Goal: Find specific fact: Find specific fact

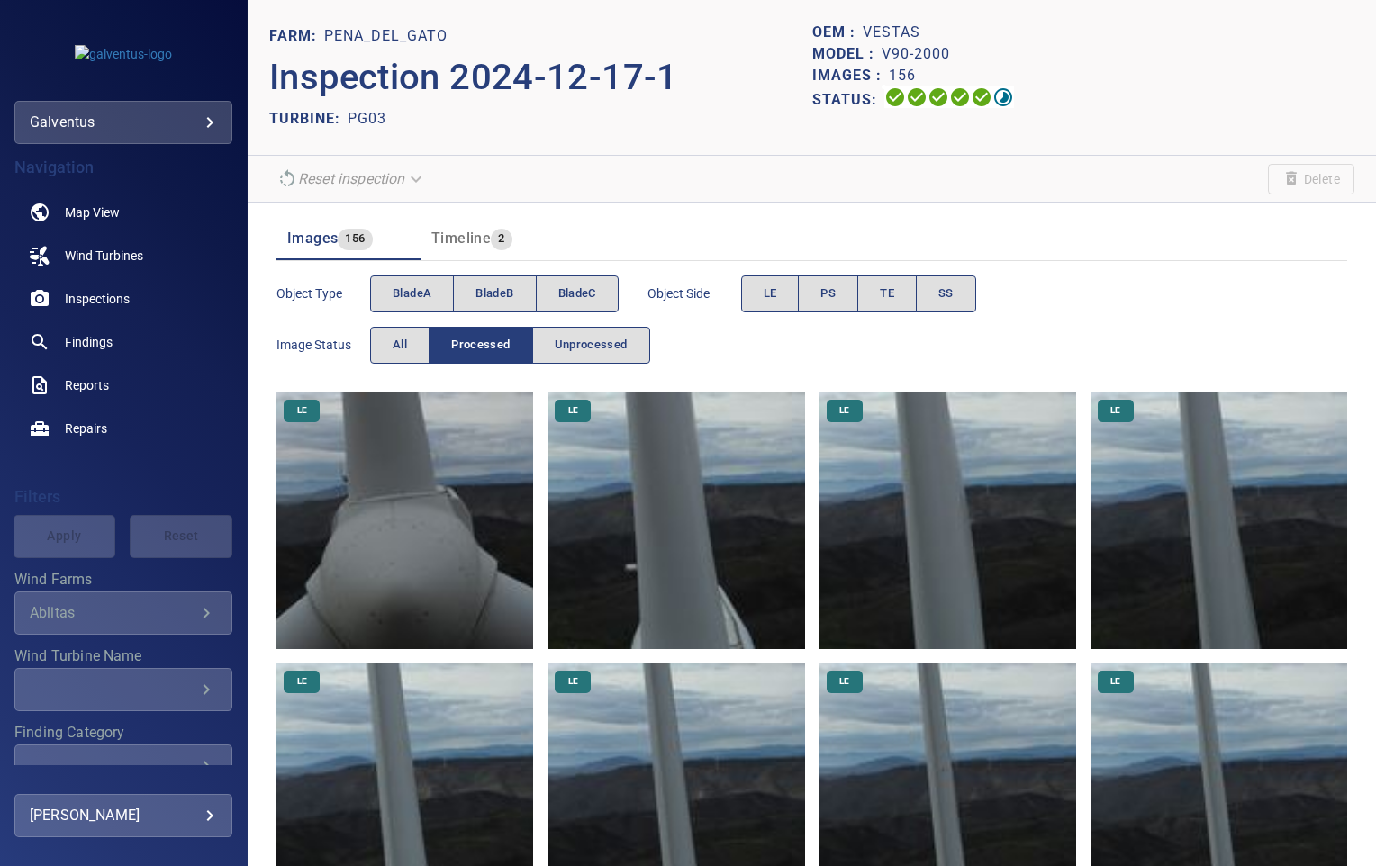
click at [113, 115] on body "**********" at bounding box center [688, 433] width 1376 height 866
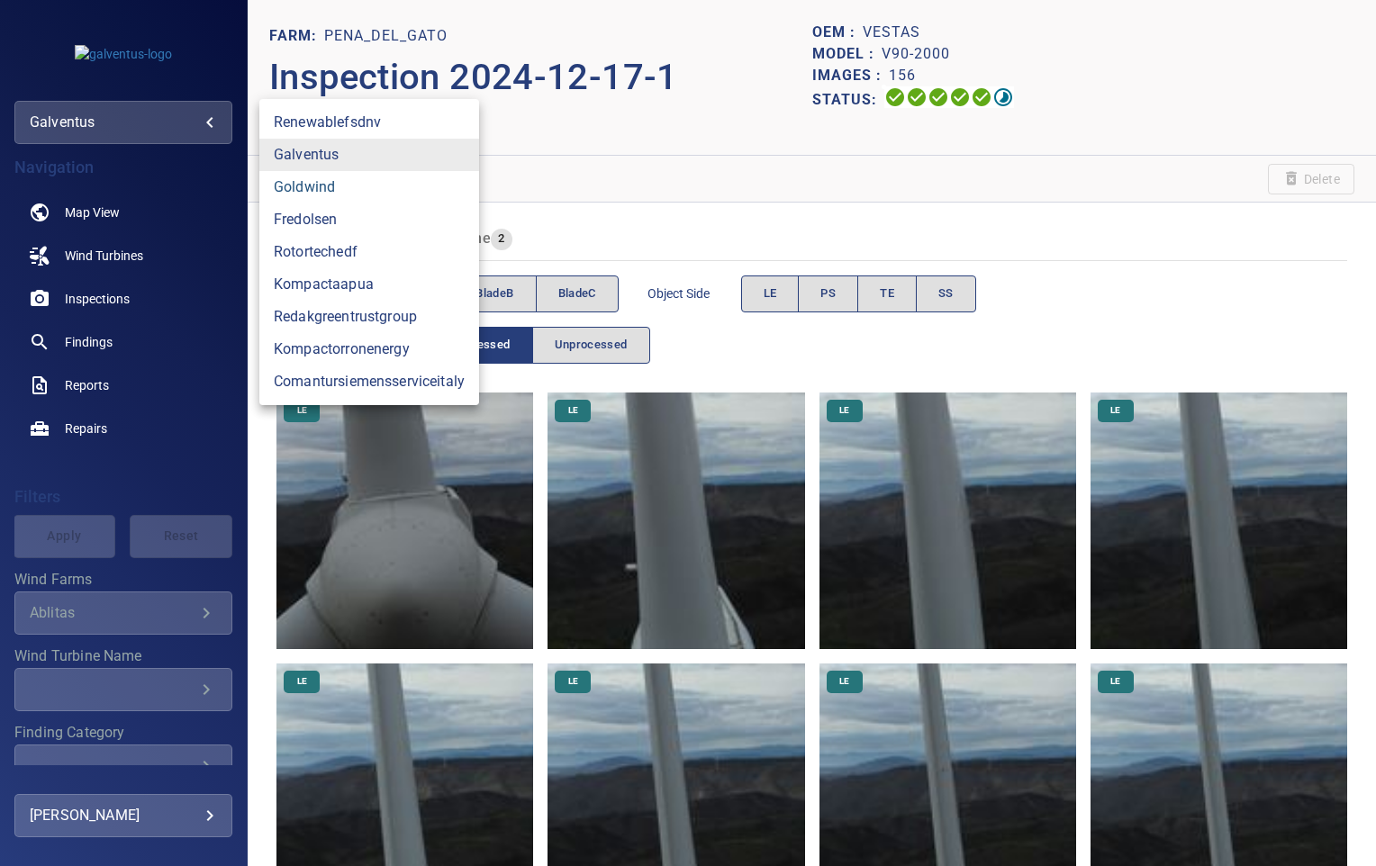
click at [310, 185] on link "goldwind" at bounding box center [369, 187] width 220 height 32
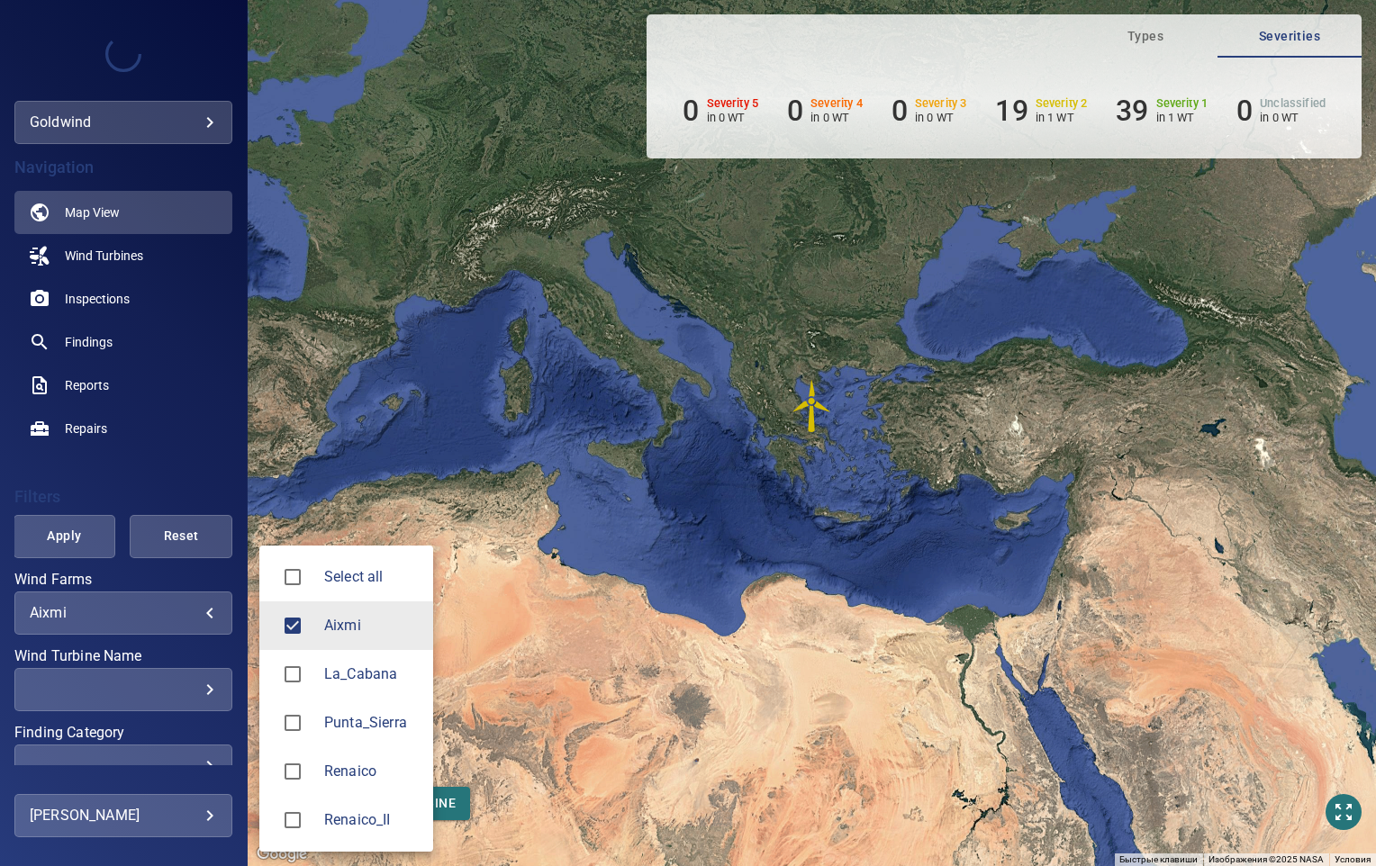
click at [158, 612] on body "**********" at bounding box center [688, 433] width 1376 height 866
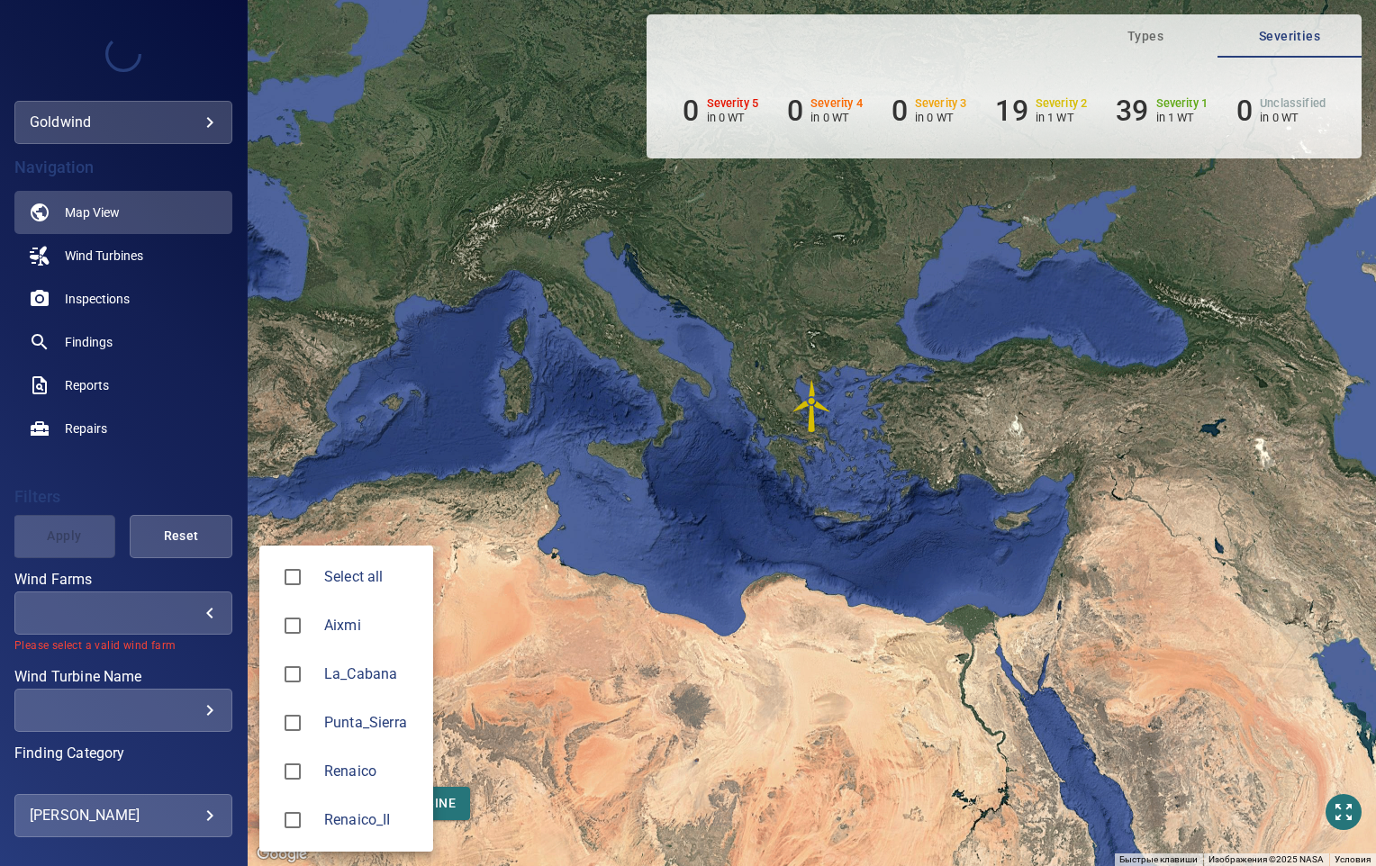
type input "**********"
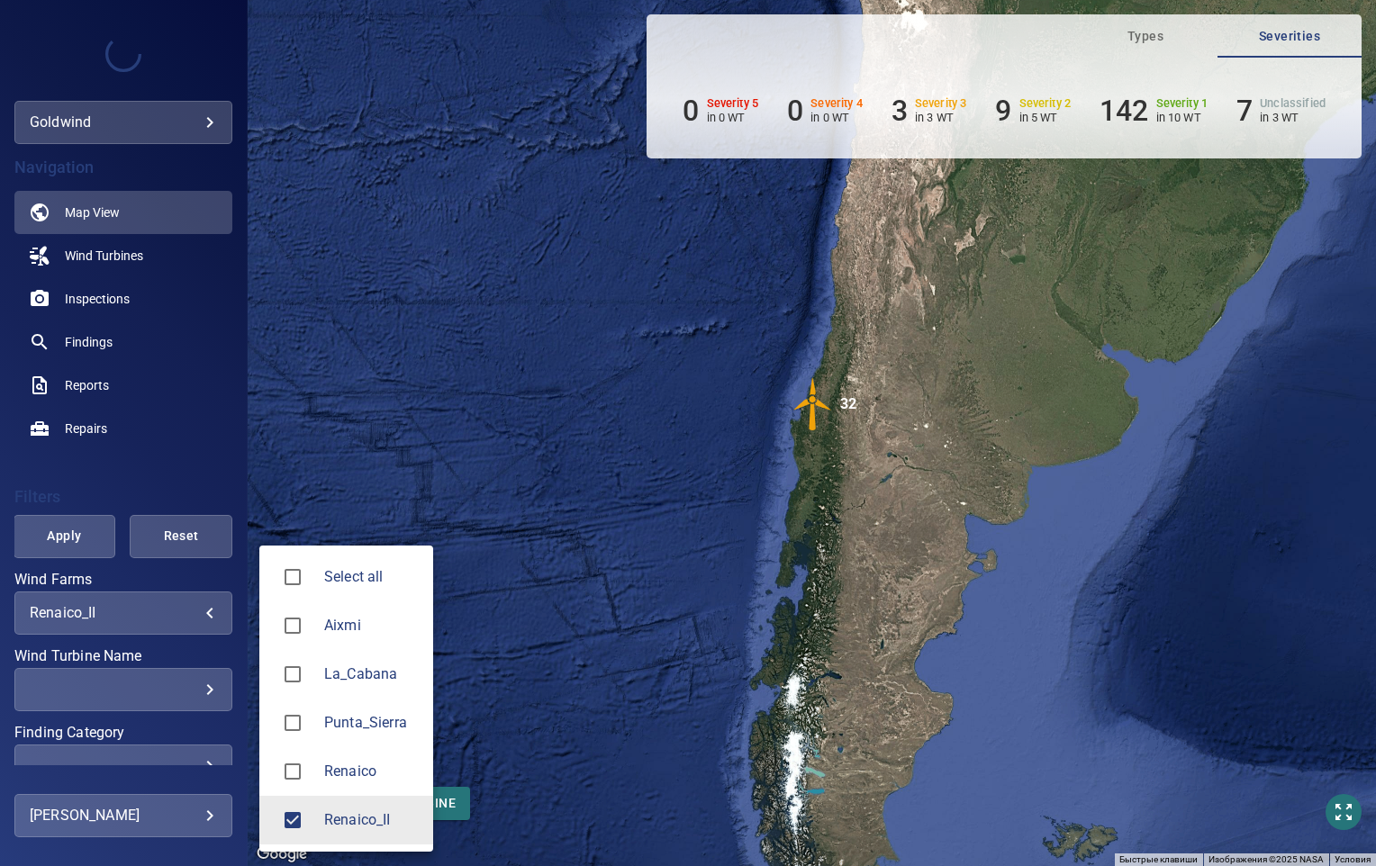
click at [381, 297] on div at bounding box center [688, 433] width 1376 height 866
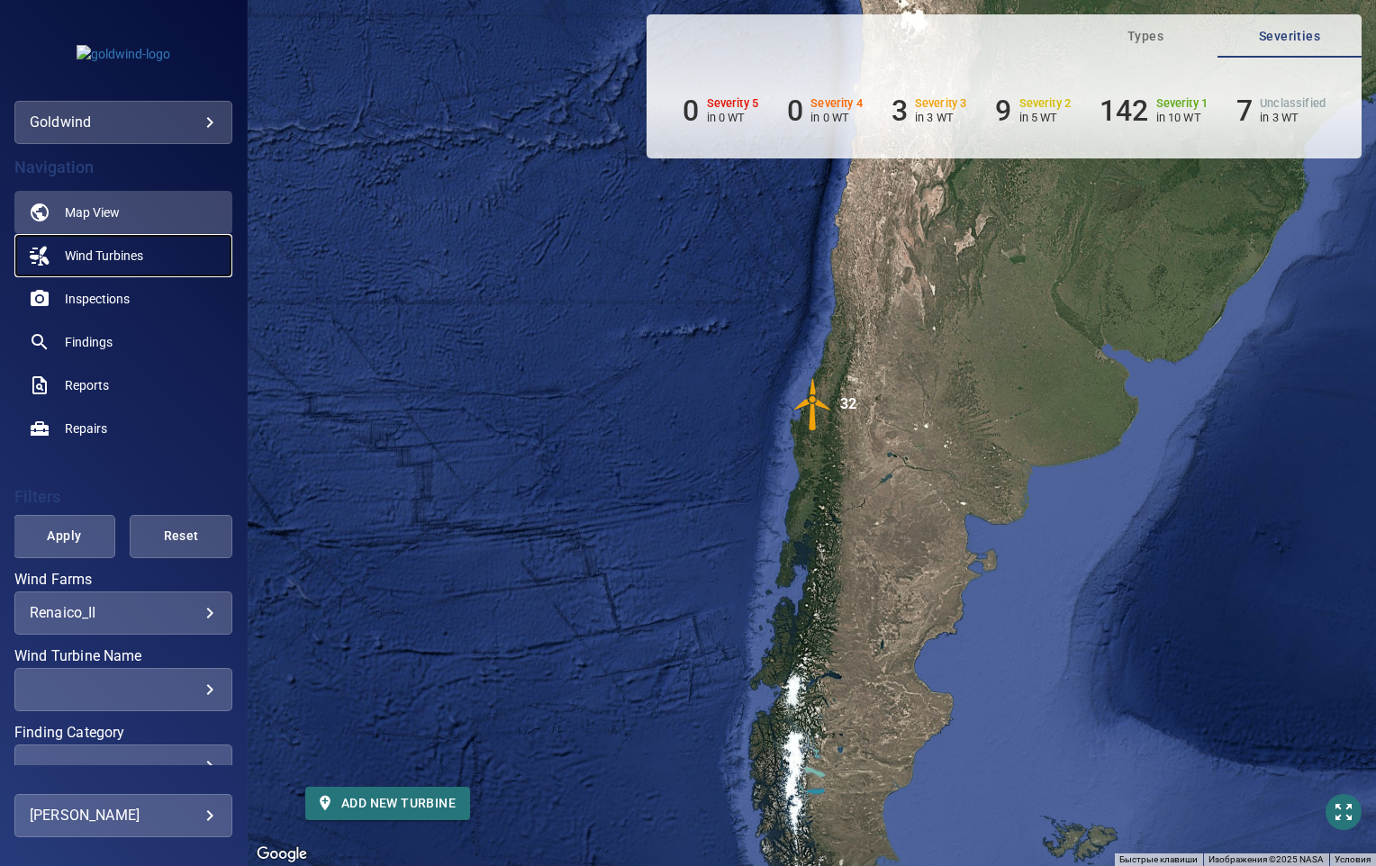
click at [90, 245] on link "Wind Turbines" at bounding box center [123, 255] width 218 height 43
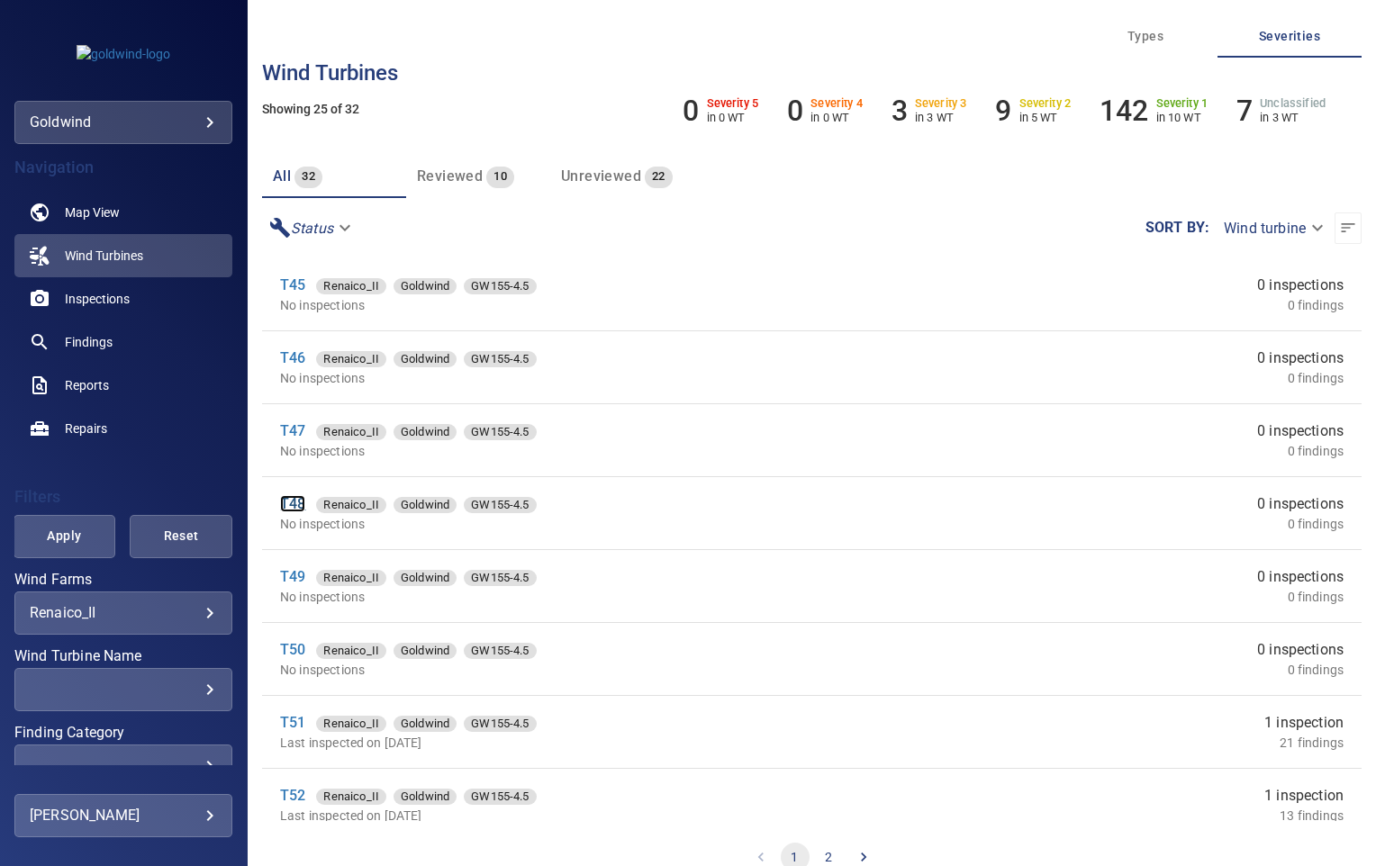
click at [296, 506] on link "T48" at bounding box center [292, 503] width 25 height 17
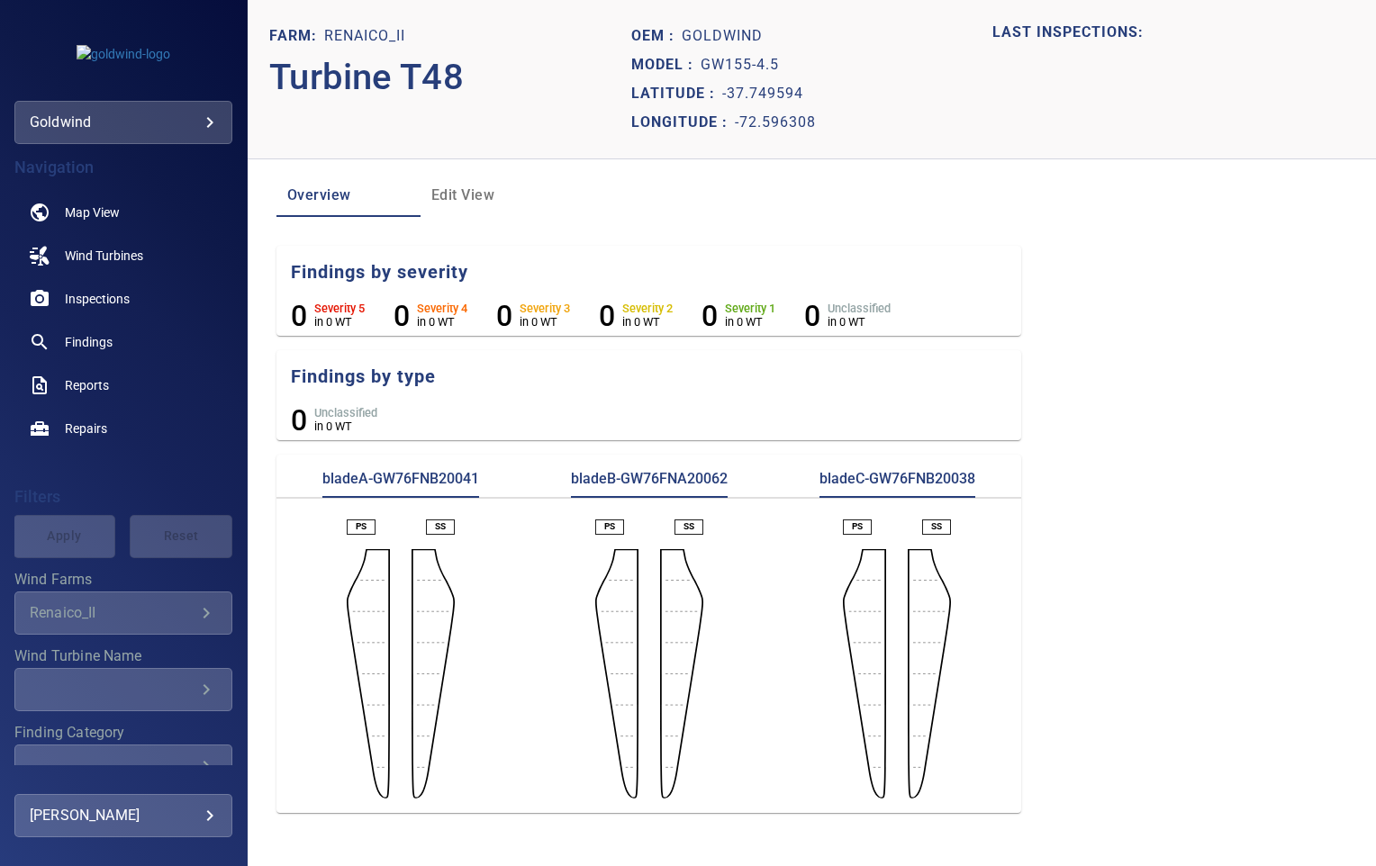
click at [426, 479] on p "bladeA-GW76FNB20041" at bounding box center [400, 483] width 157 height 29
copy p "GW76FNB20041"
click at [662, 480] on p "bladeB-GW76FNA20062" at bounding box center [649, 483] width 157 height 29
click at [665, 478] on p "bladeB-GW76FNA20062" at bounding box center [649, 483] width 157 height 29
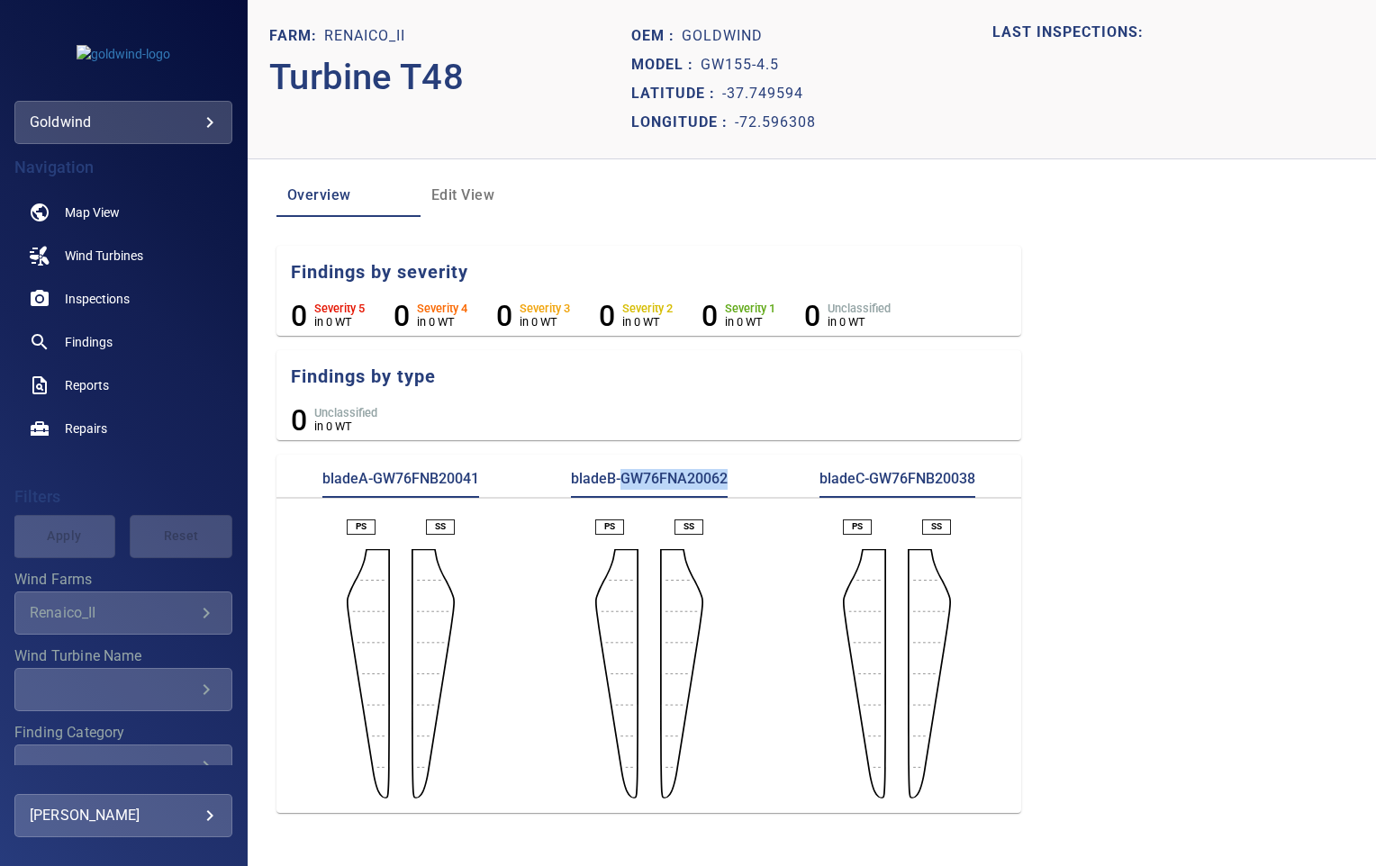
copy p "GW76FNA20062"
click at [908, 470] on p "bladeC-GW76FNB20038" at bounding box center [897, 483] width 156 height 29
copy p "GW76FNB20038"
click at [60, 122] on body "**********" at bounding box center [688, 433] width 1376 height 866
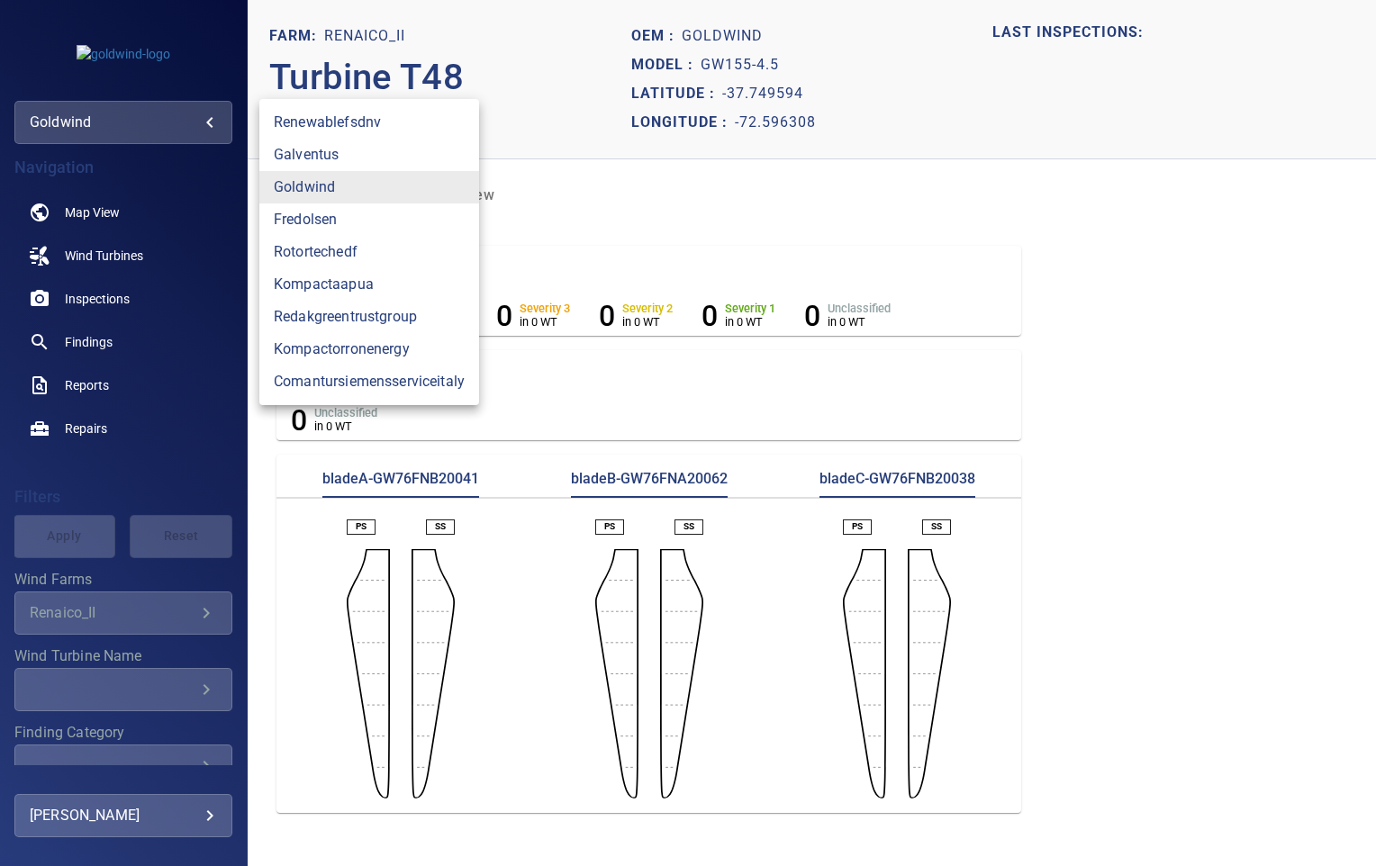
click at [315, 550] on div at bounding box center [688, 433] width 1376 height 866
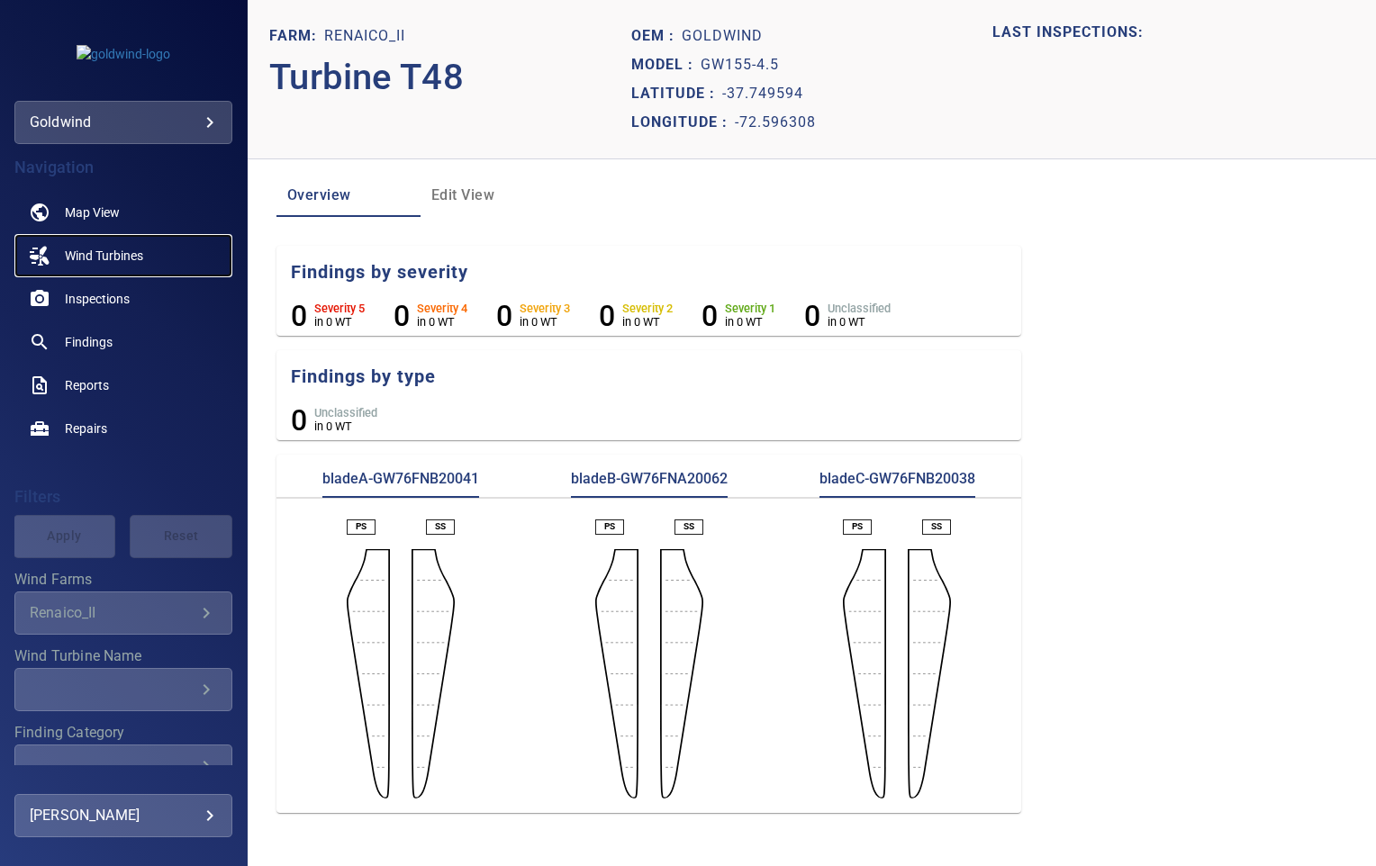
click at [92, 244] on link "Wind Turbines" at bounding box center [123, 255] width 218 height 43
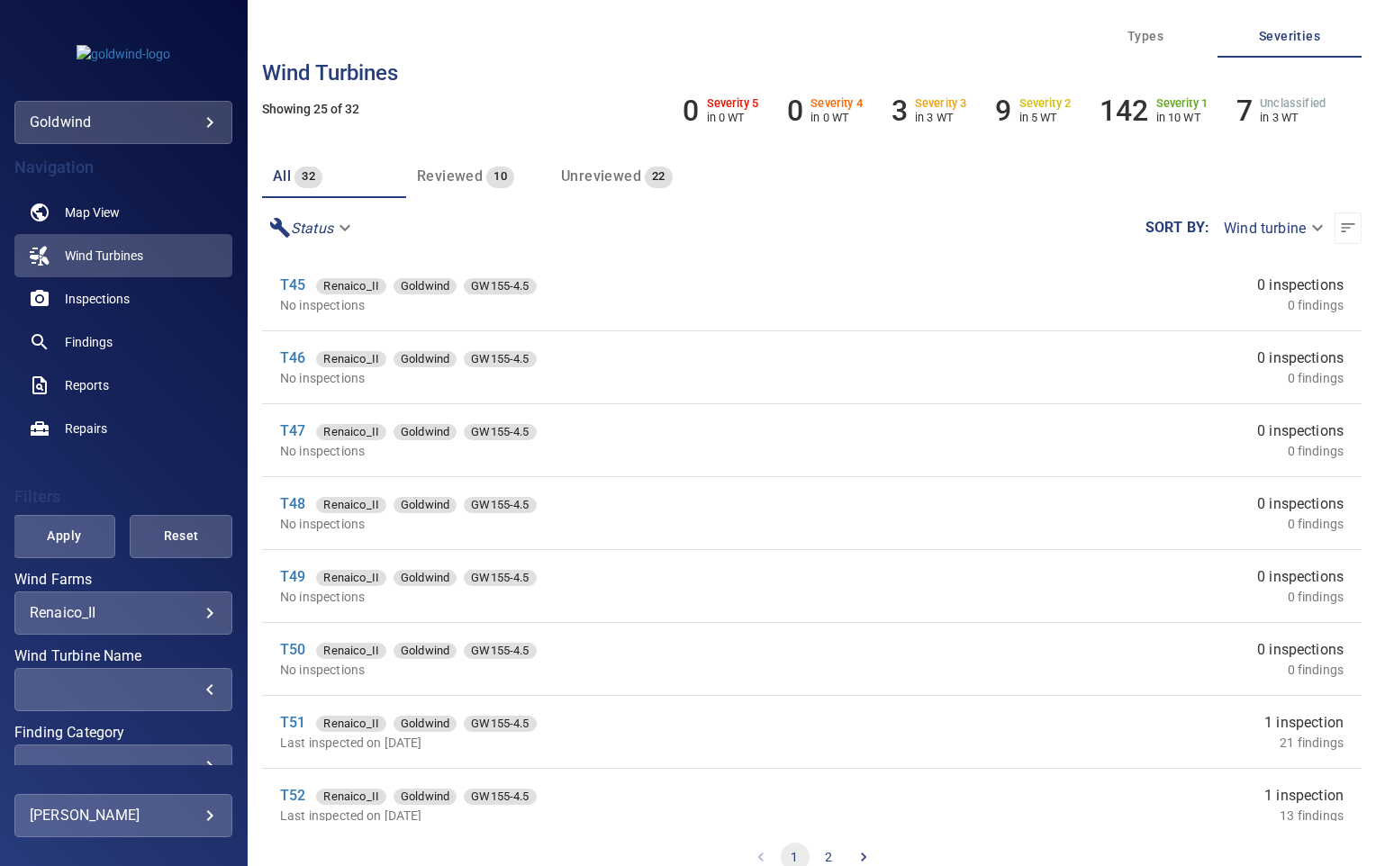
click at [179, 688] on div "​" at bounding box center [123, 689] width 187 height 17
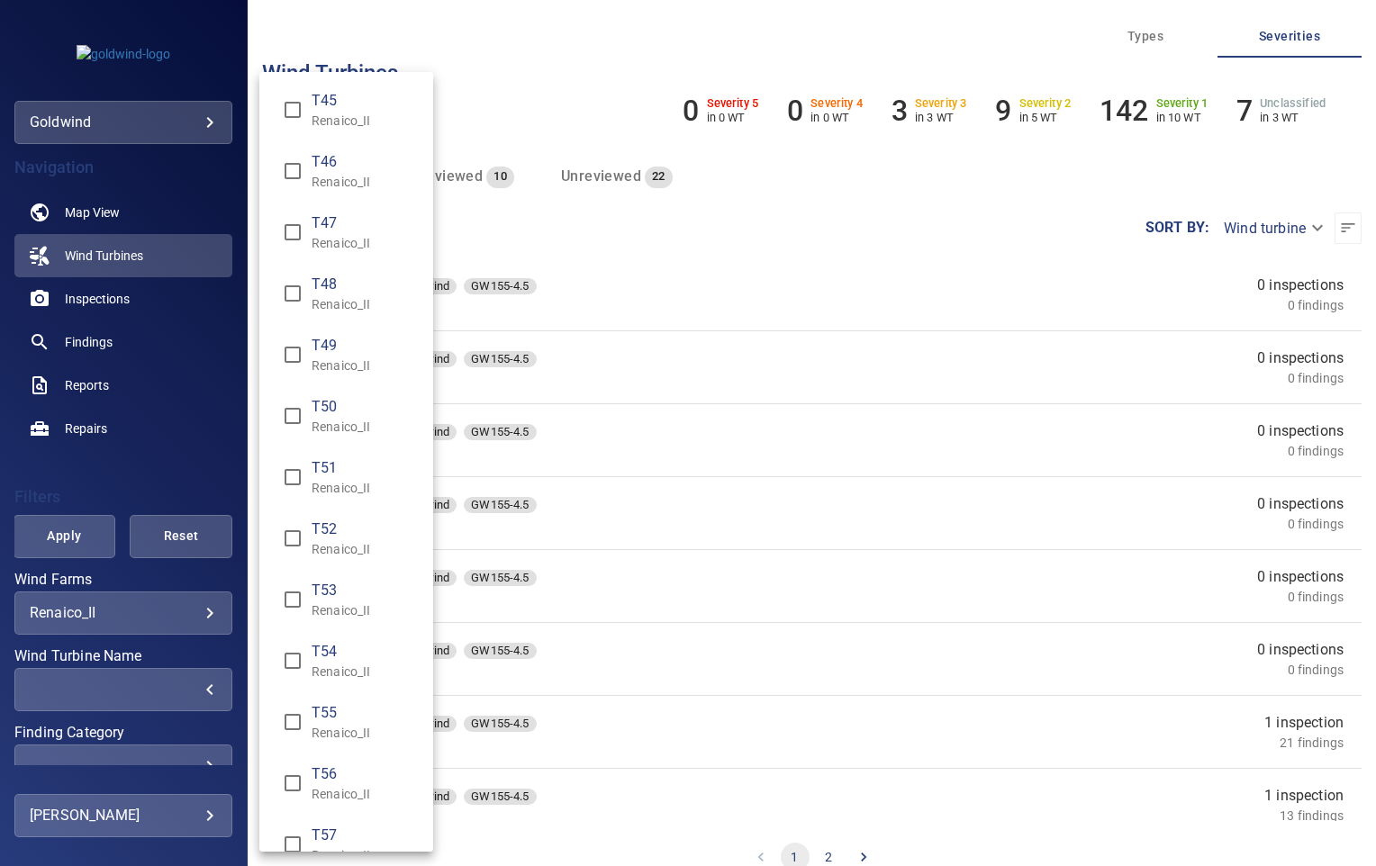
type input "**********"
click at [482, 42] on div "Wind Turbine Name" at bounding box center [688, 433] width 1376 height 866
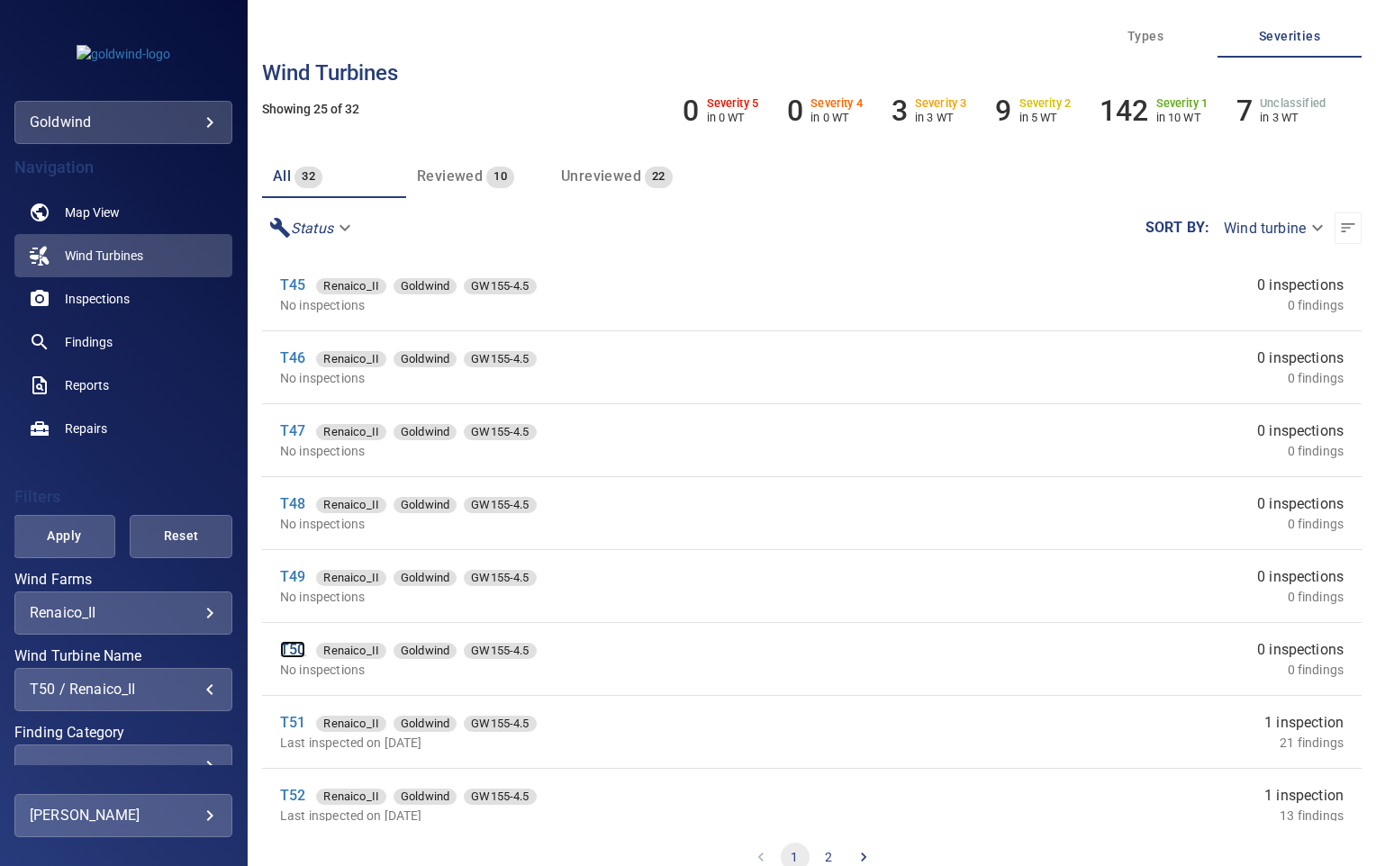
click at [299, 641] on link "T50" at bounding box center [292, 649] width 25 height 17
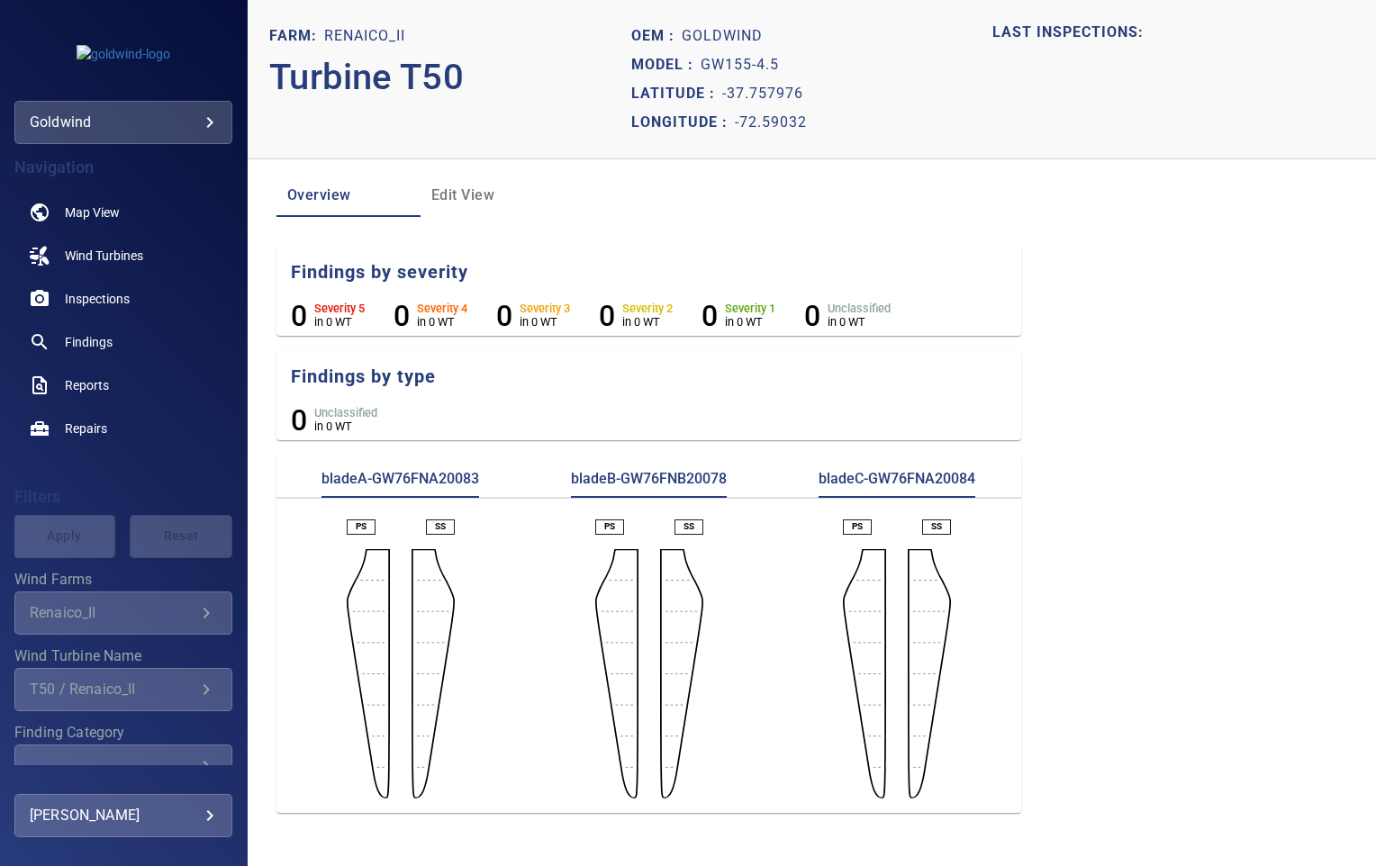
click at [403, 478] on p "bladeA-GW76FNA20083" at bounding box center [400, 483] width 158 height 29
copy p "GW76FNA20083"
click at [677, 474] on p "bladeB-GW76FNB20078" at bounding box center [649, 483] width 156 height 29
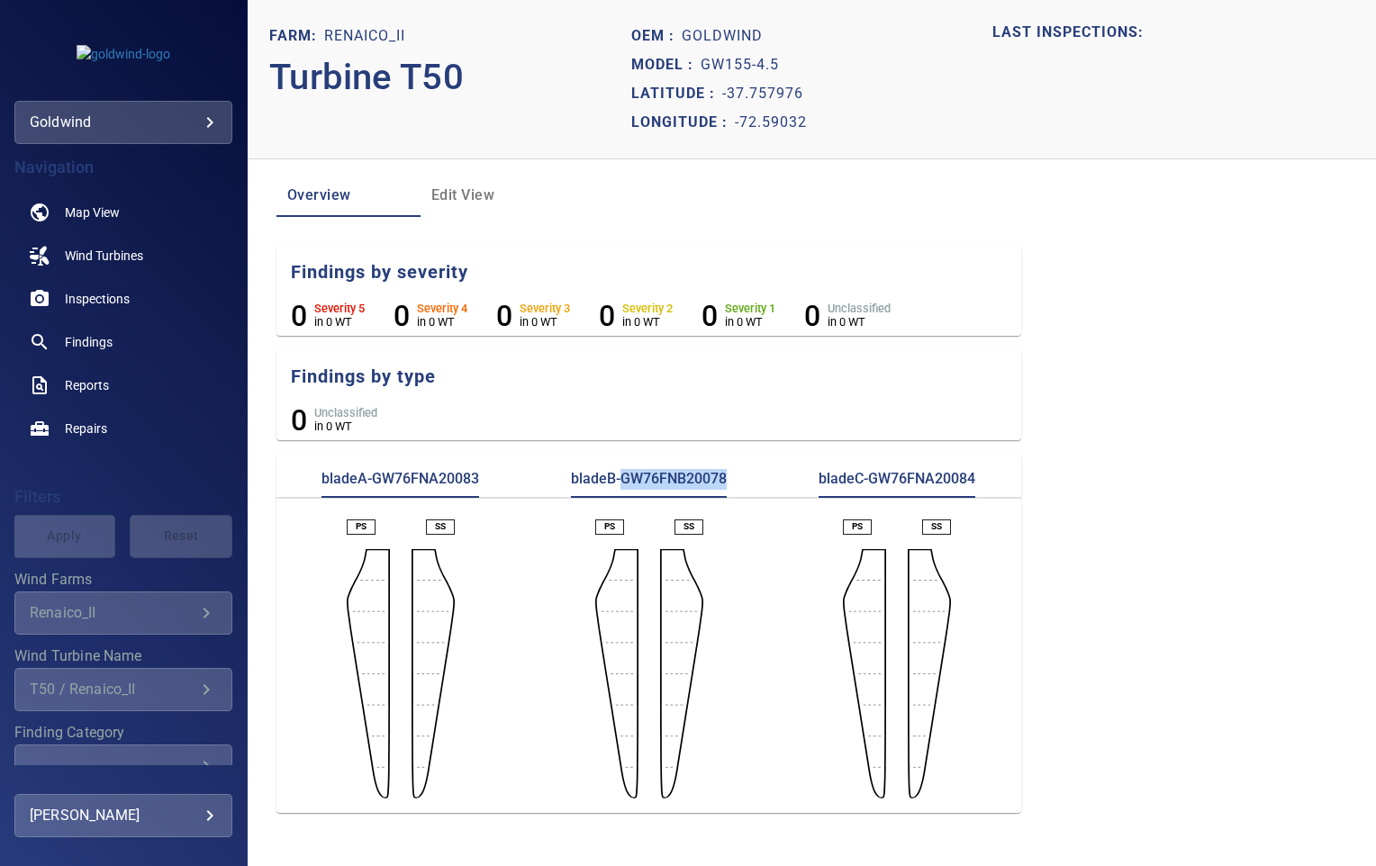
copy p "GW76FNB20078"
click at [899, 481] on p "bladeC-GW76FNA20084" at bounding box center [896, 483] width 157 height 29
click at [895, 478] on p "bladeC-GW76FNA20084" at bounding box center [896, 483] width 157 height 29
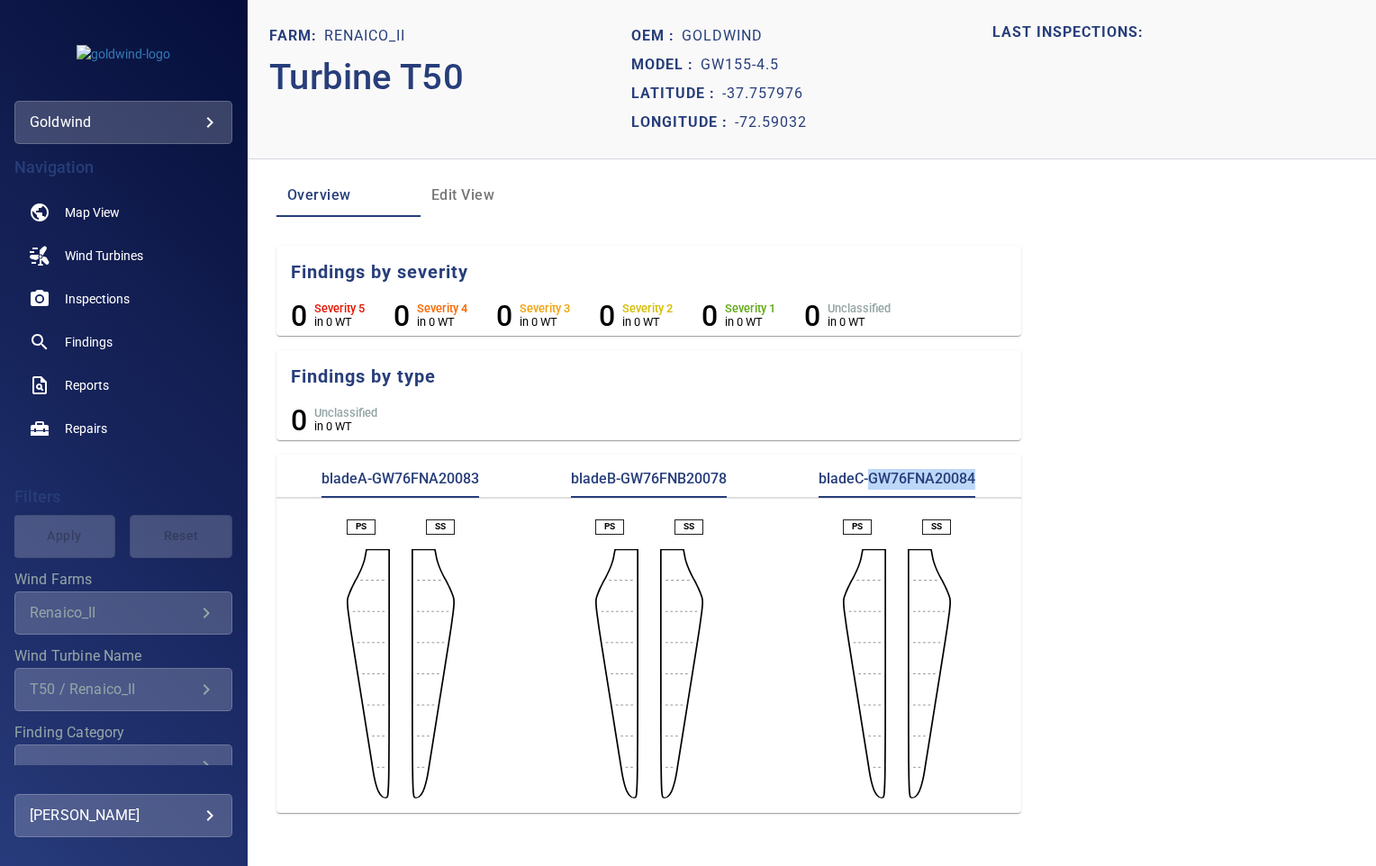
copy p "GW76FNA20084"
click at [773, 392] on section "Findings by type 0 Unclassified in 0 WT" at bounding box center [648, 398] width 745 height 96
click at [112, 251] on span "Wind Turbines" at bounding box center [104, 256] width 78 height 18
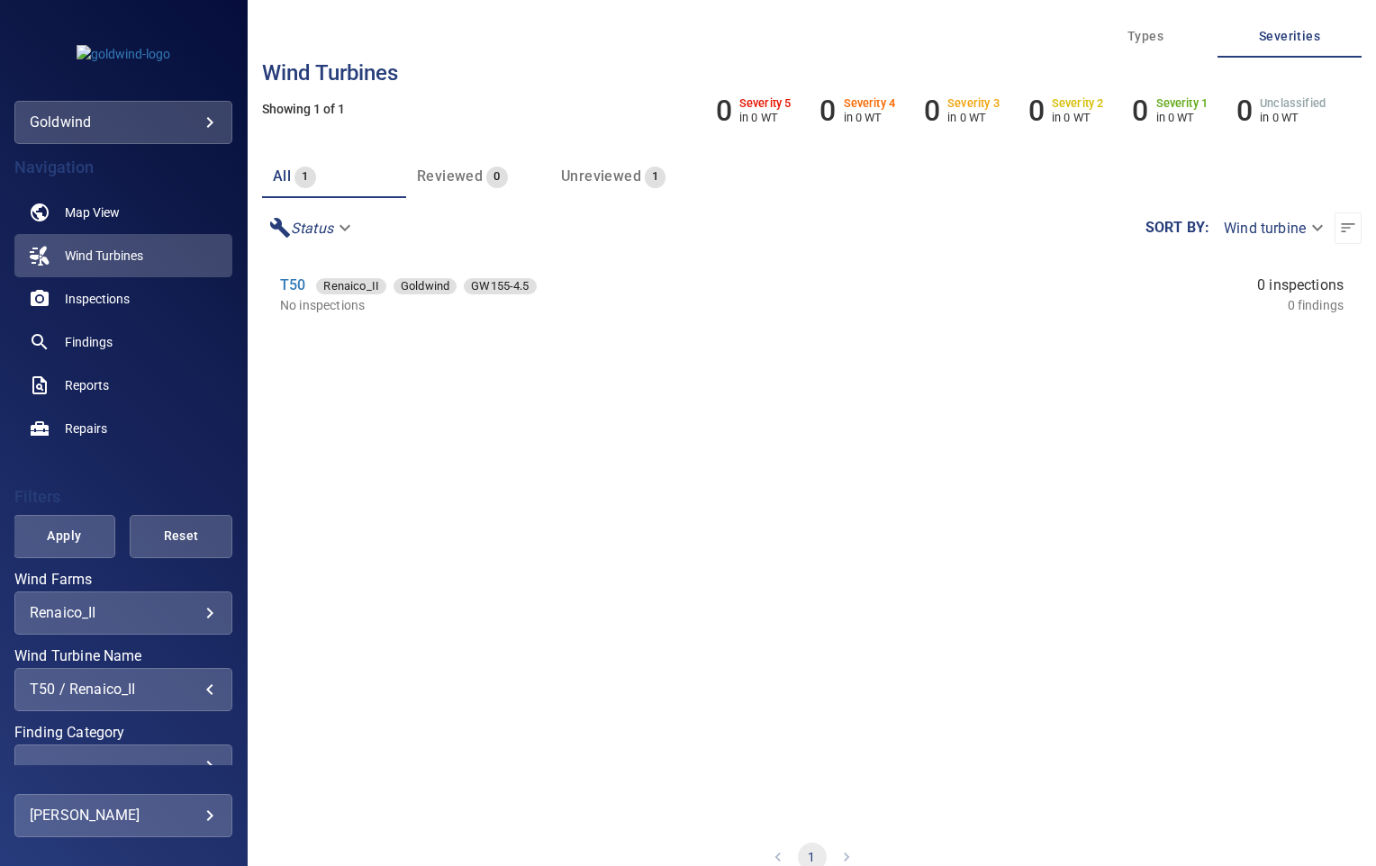
click at [162, 684] on div "T50 / Renaico_II" at bounding box center [123, 689] width 187 height 17
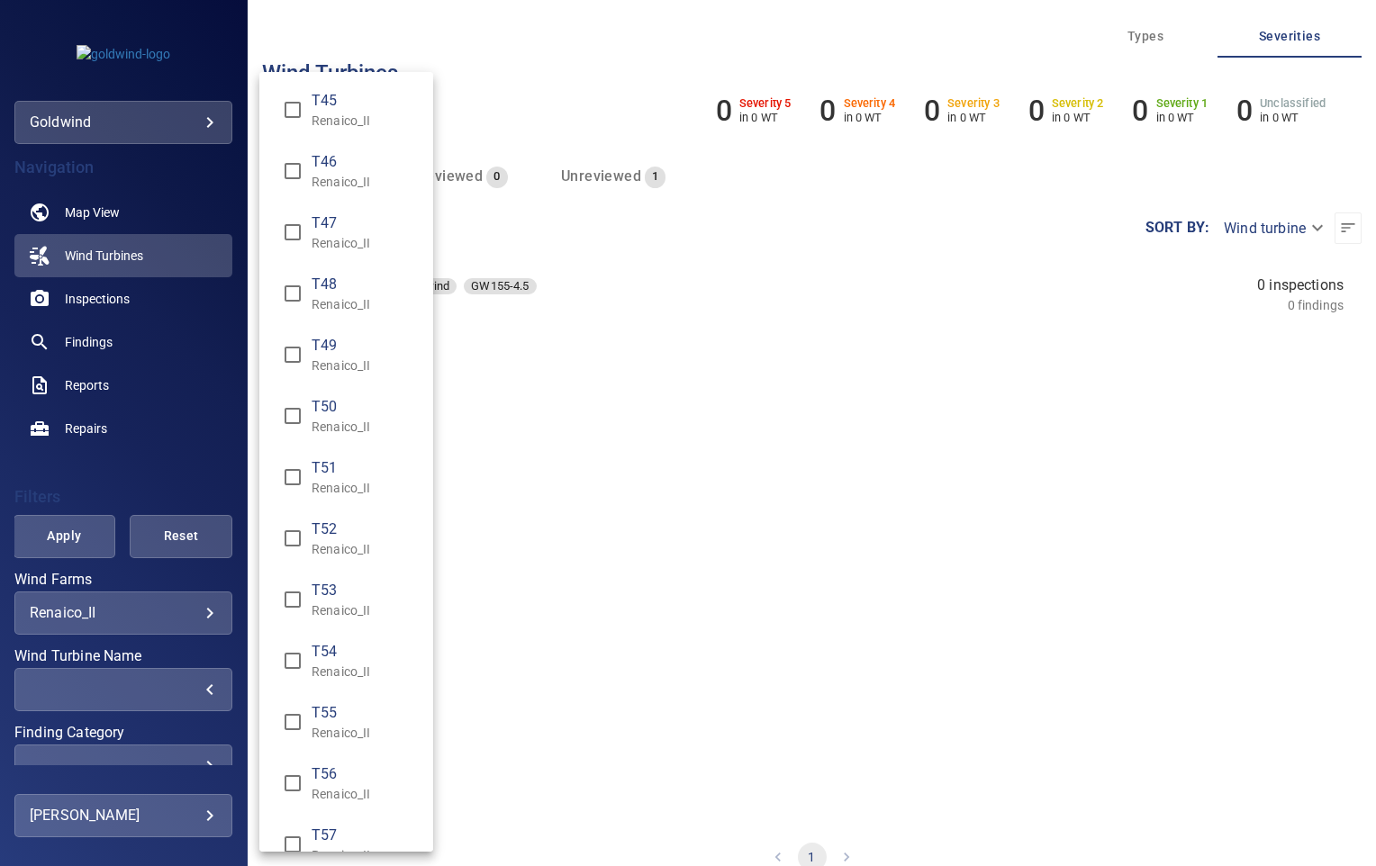
click at [114, 471] on div "Wind Turbine Name" at bounding box center [688, 433] width 1376 height 866
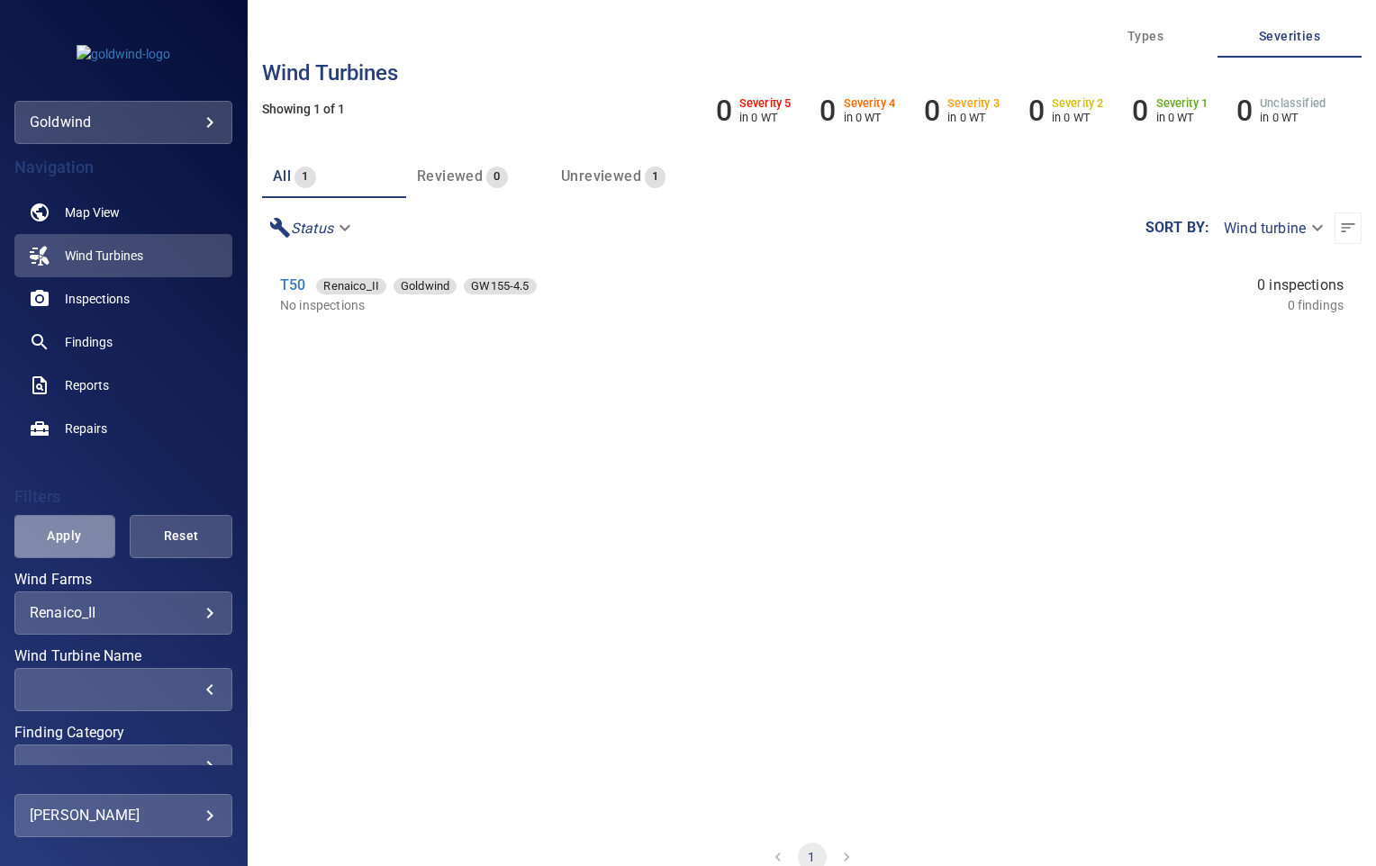
click at [68, 537] on span "Apply" at bounding box center [65, 536] width 58 height 23
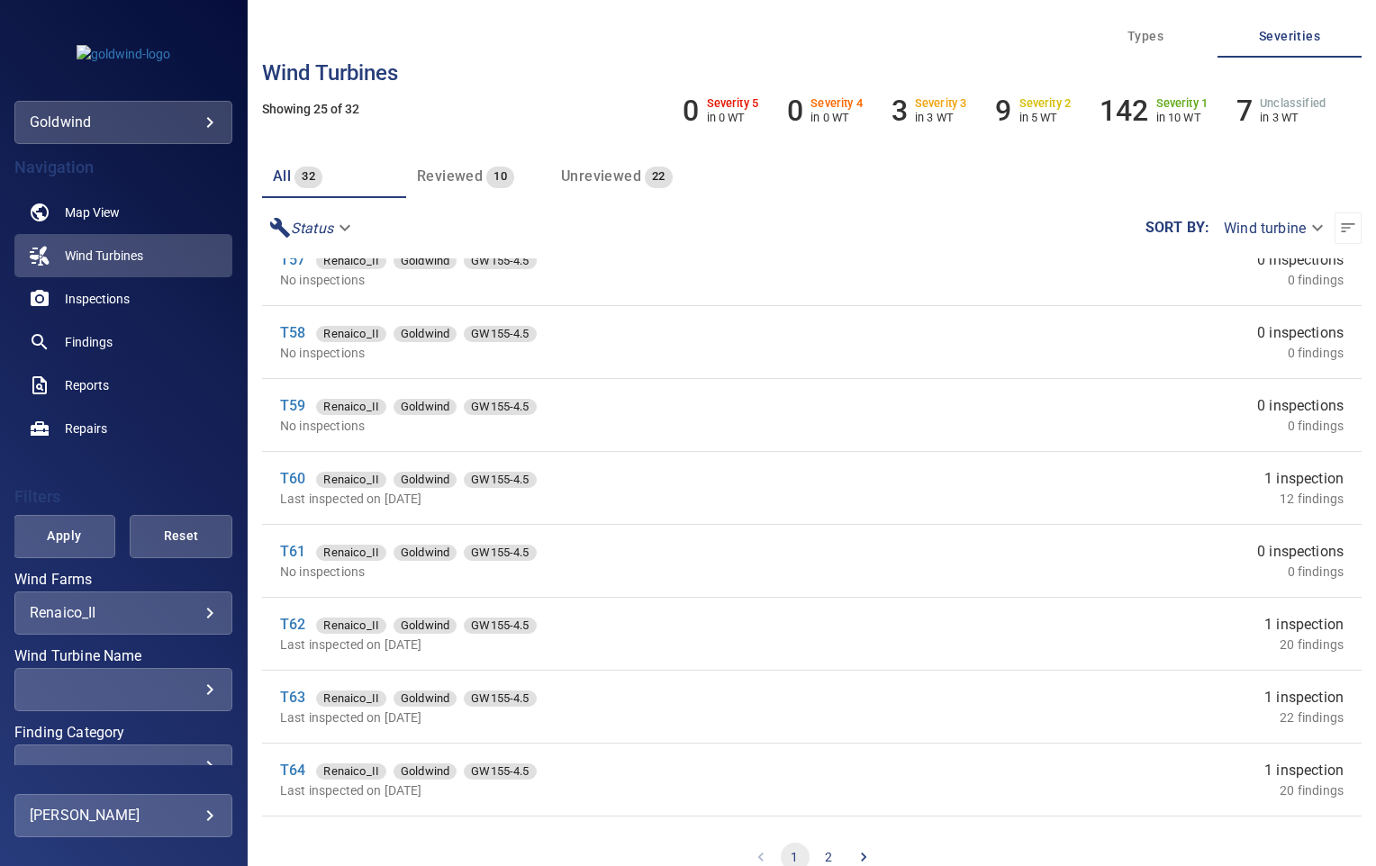
scroll to position [600, 0]
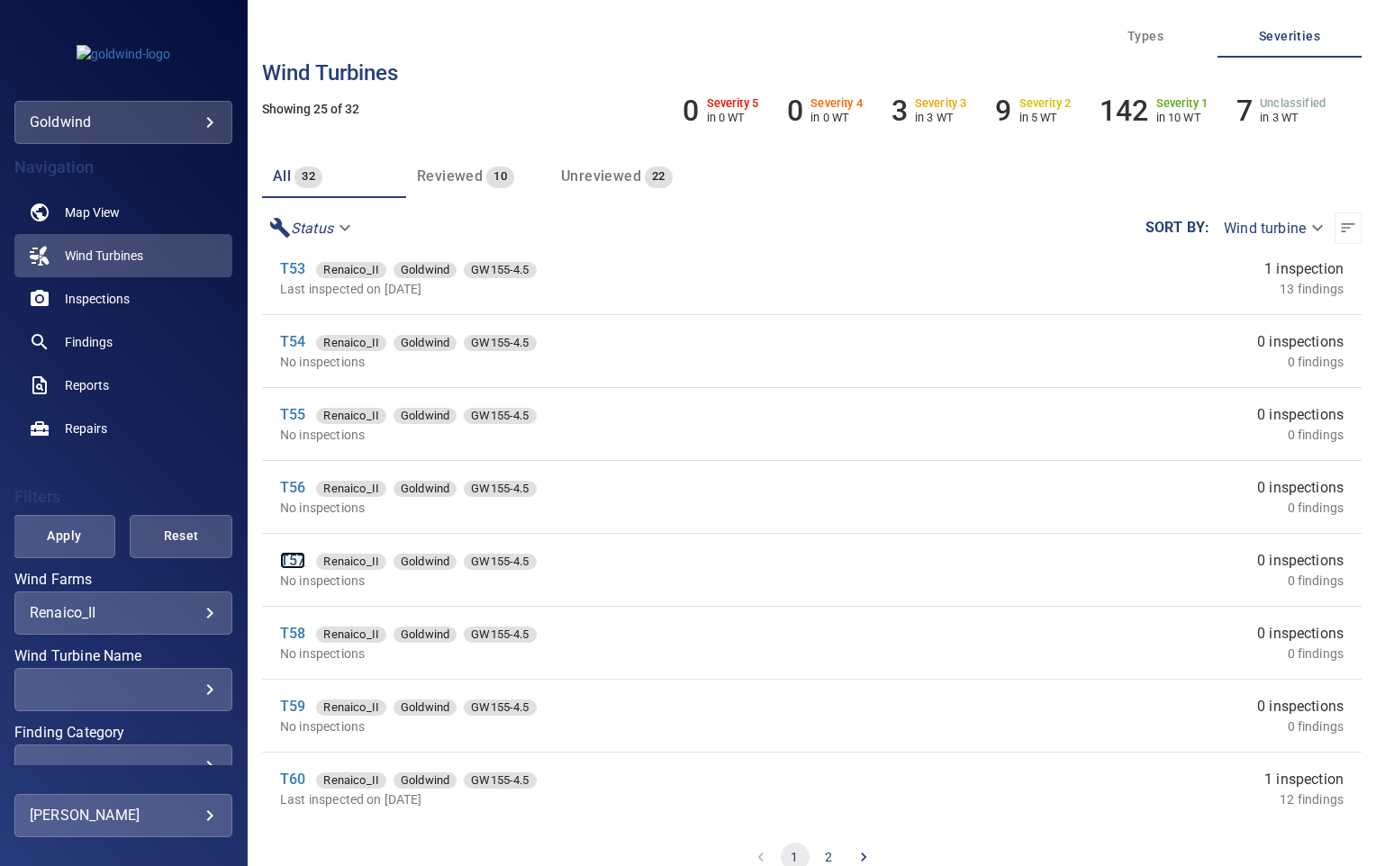
click at [298, 556] on link "T57" at bounding box center [292, 560] width 25 height 17
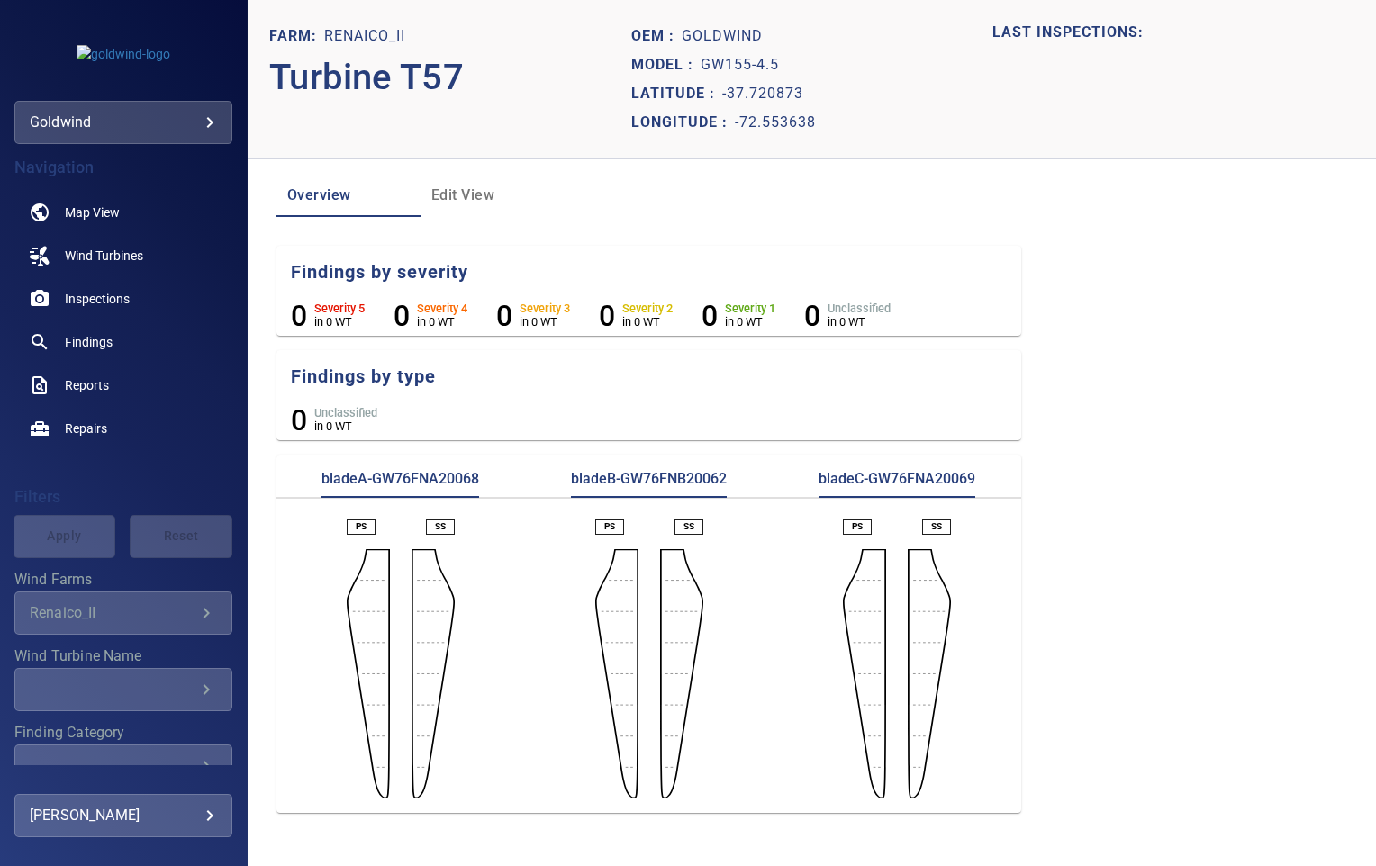
click at [424, 483] on p "bladeA-GW76FNA20068" at bounding box center [400, 483] width 158 height 29
copy p "GW76FNA20068"
click at [684, 471] on p "bladeB-GW76FNB20062" at bounding box center [649, 483] width 156 height 29
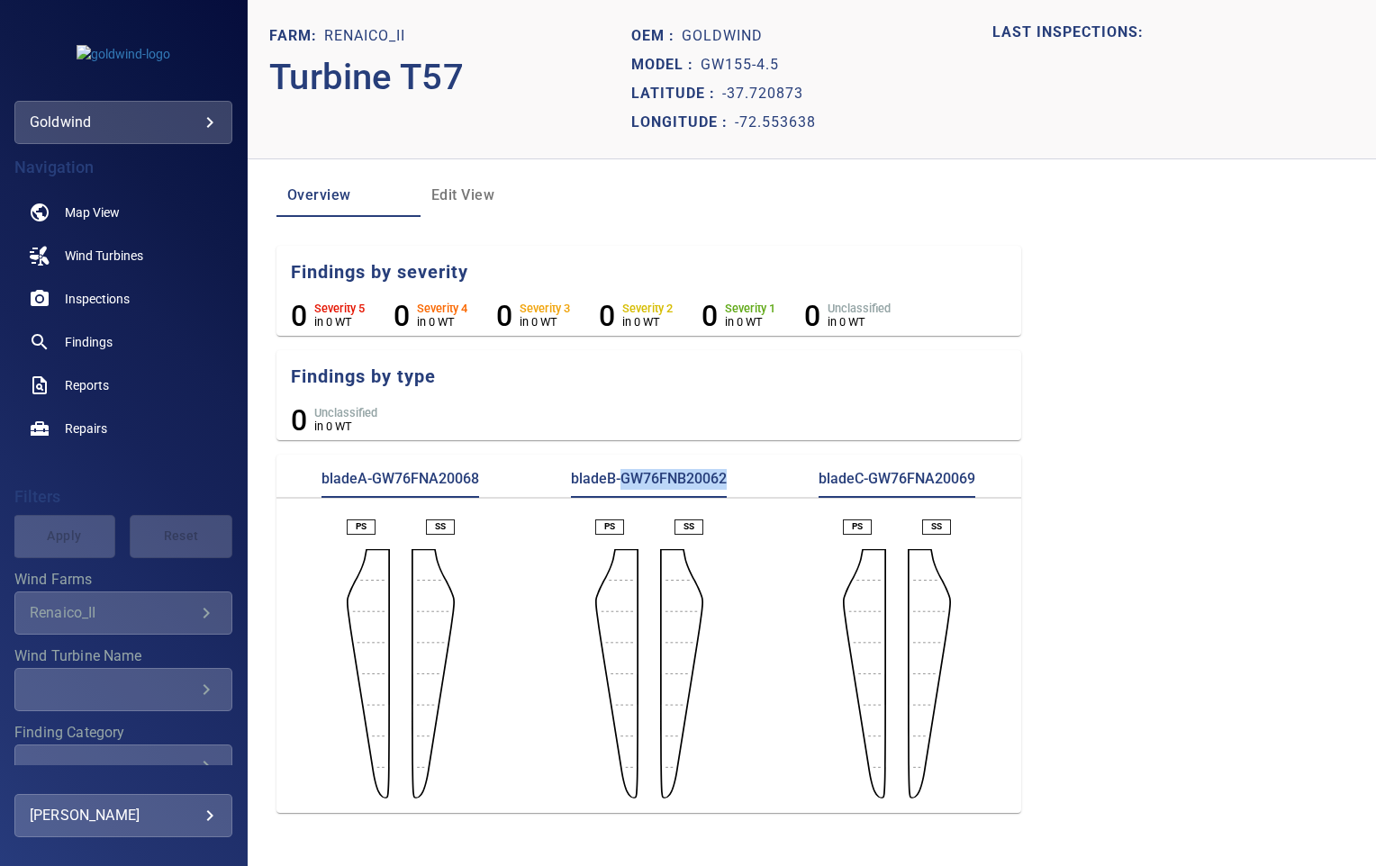
copy p "GW76FNB20062"
click at [922, 467] on section "bladeA-GW76FNA20068 bladeB-GW76FNB20062 bladeC-GW76FNA20069 PS SS PS SS PS SS" at bounding box center [648, 634] width 745 height 358
copy p "GW76FNA20069"
